Goal: Task Accomplishment & Management: Manage account settings

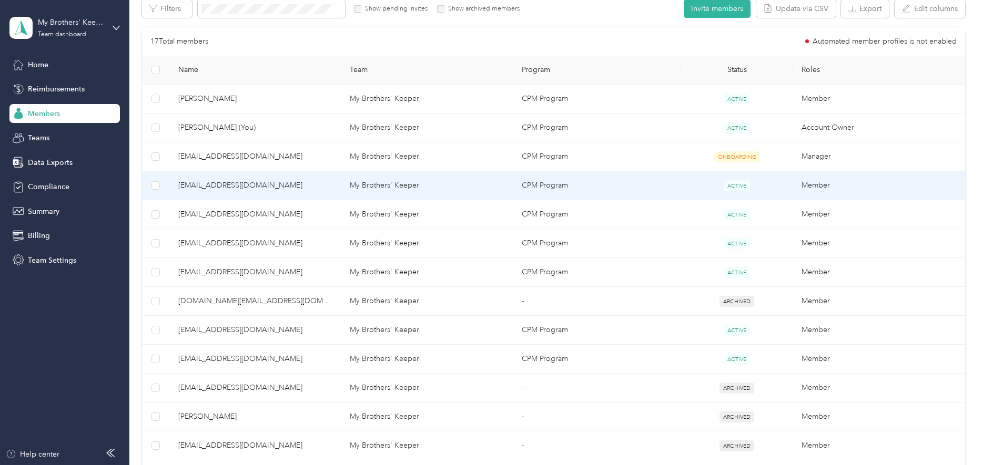
scroll to position [421, 0]
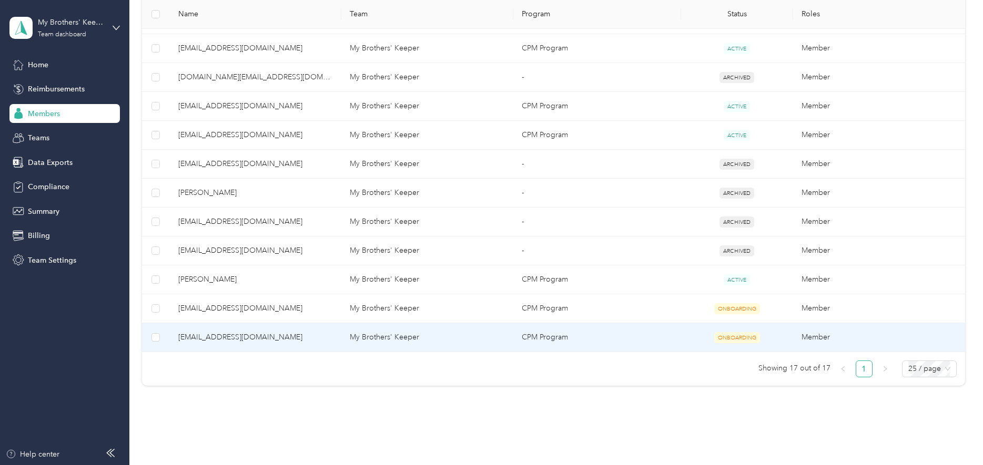
click at [225, 335] on span "[EMAIL_ADDRESS][DOMAIN_NAME]" at bounding box center [255, 338] width 155 height 12
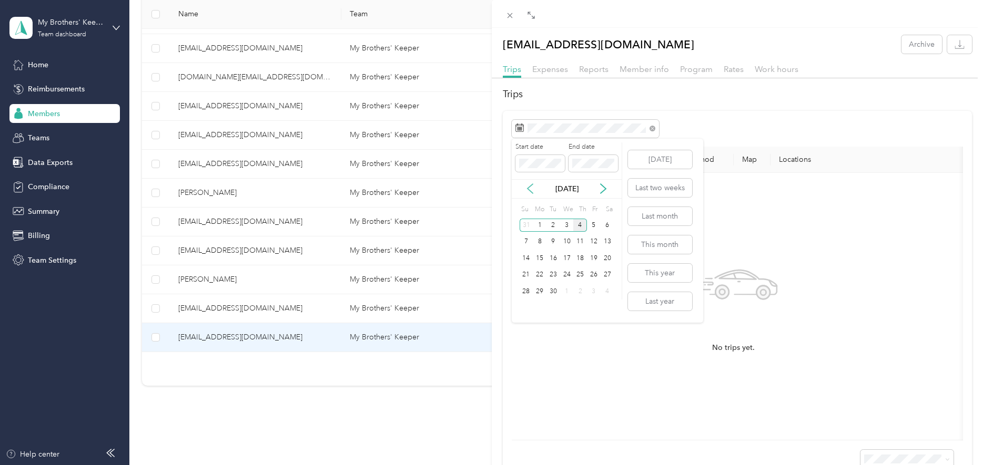
click at [529, 185] on icon at bounding box center [530, 188] width 11 height 11
click at [593, 226] on div "1" at bounding box center [594, 225] width 14 height 13
click at [524, 306] on div "31" at bounding box center [526, 308] width 14 height 13
